Goal: Navigation & Orientation: Go to known website

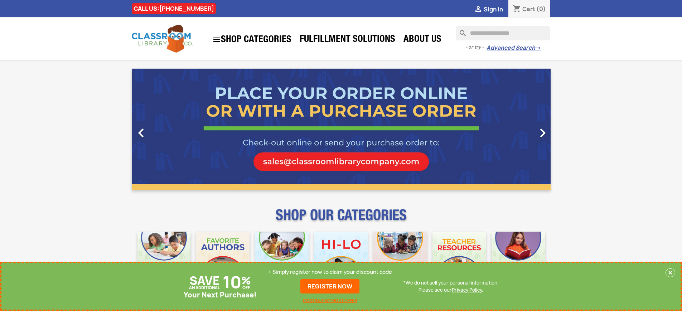
click at [330, 272] on p "+ Simply register now to claim your discount code" at bounding box center [330, 272] width 124 height 7
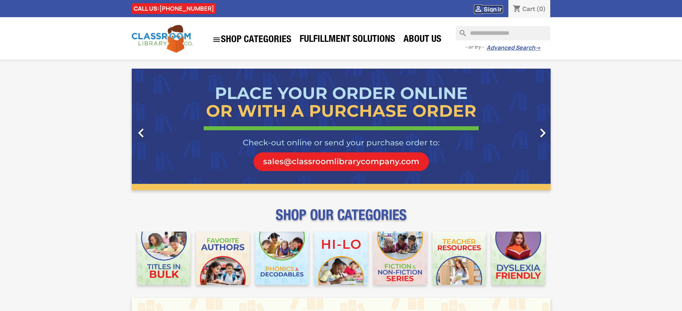
click at [493, 9] on span "Sign in" at bounding box center [493, 9] width 19 height 8
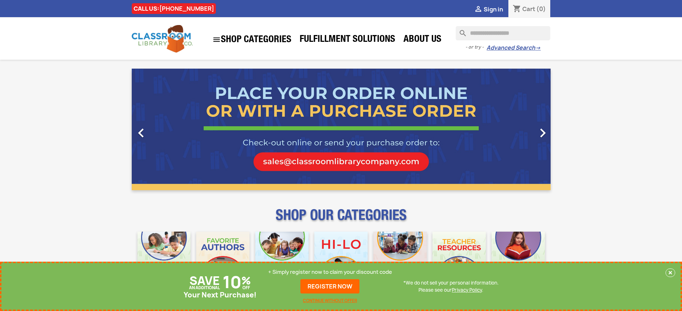
click at [330, 272] on p "+ Simply register now to claim your discount code" at bounding box center [330, 272] width 124 height 7
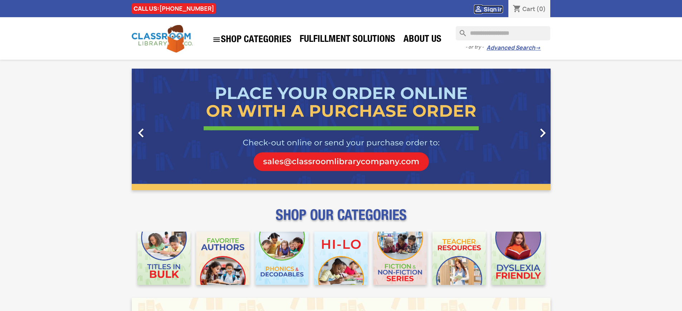
click at [493, 9] on span "Sign in" at bounding box center [493, 9] width 19 height 8
